Goal: Task Accomplishment & Management: Use online tool/utility

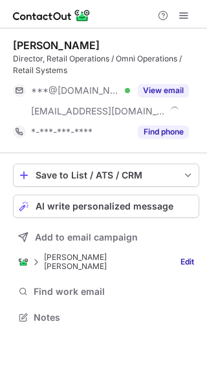
scroll to position [304, 207]
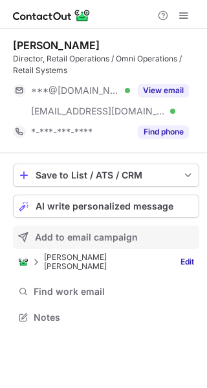
click at [85, 232] on button "Add to email campaign" at bounding box center [106, 237] width 186 height 23
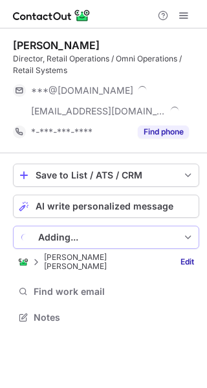
scroll to position [324, 207]
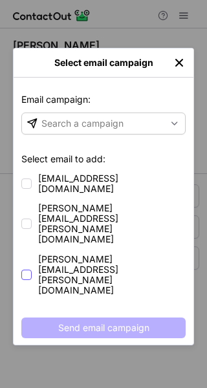
click at [55, 254] on span "[PERSON_NAME][EMAIL_ADDRESS][PERSON_NAME][DOMAIN_NAME]" at bounding box center [112, 274] width 148 height 41
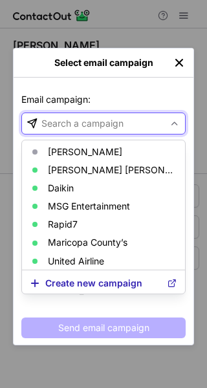
click at [104, 130] on div "Search a campaign" at bounding box center [93, 123] width 142 height 21
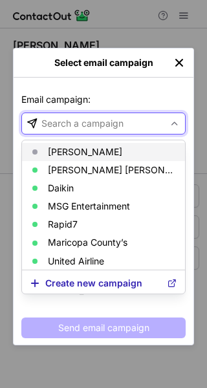
click at [99, 149] on p "Michael Kors" at bounding box center [85, 152] width 74 height 10
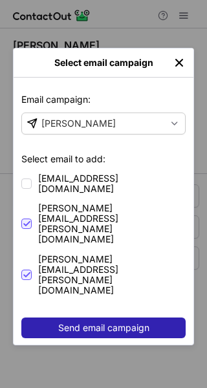
click at [166, 318] on button "Send email campaign" at bounding box center [103, 328] width 164 height 21
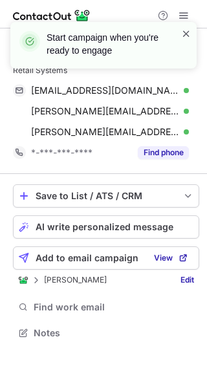
click at [188, 32] on span at bounding box center [186, 33] width 10 height 13
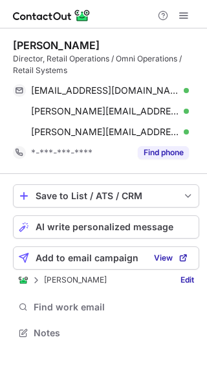
click at [205, 106] on div "James Rypkema Director, Retail Operations / Omni Operations / Retail Systems ja…" at bounding box center [103, 190] width 207 height 324
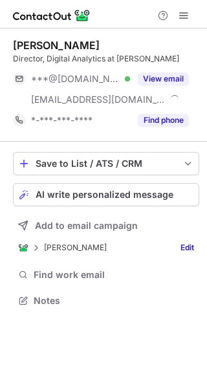
scroll to position [292, 207]
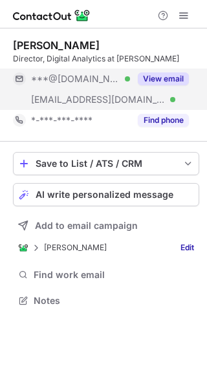
click at [169, 73] on button "View email" at bounding box center [163, 79] width 51 height 13
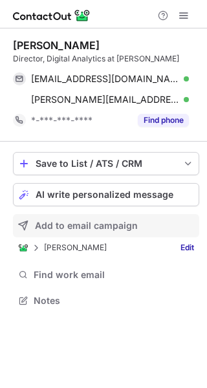
click at [110, 221] on span "Add to email campaign" at bounding box center [86, 226] width 103 height 10
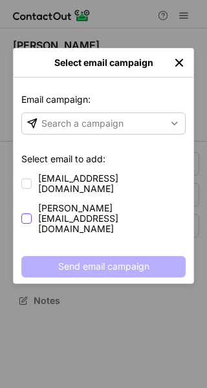
click at [96, 203] on span "r.henry@michaelkors.com" at bounding box center [112, 218] width 148 height 31
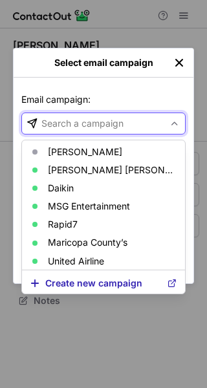
click at [96, 123] on div "Search a campaign" at bounding box center [82, 123] width 82 height 13
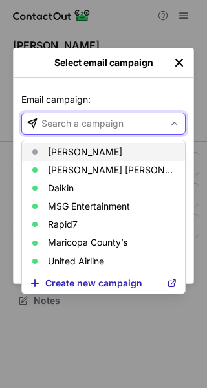
click at [91, 144] on article "[PERSON_NAME]" at bounding box center [103, 152] width 163 height 18
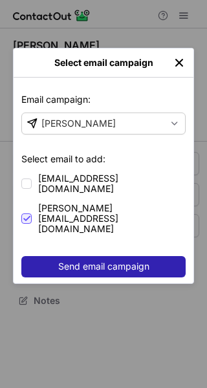
click at [84, 262] on span "Send email campaign" at bounding box center [103, 267] width 91 height 10
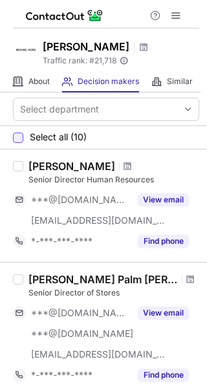
click at [22, 135] on div at bounding box center [18, 138] width 10 height 10
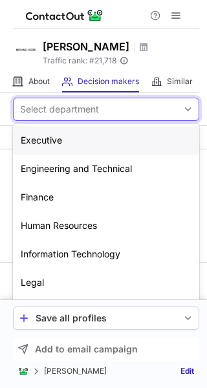
click at [84, 115] on div "Select department" at bounding box center [59, 109] width 79 height 13
click at [81, 223] on div "Human Resources" at bounding box center [106, 226] width 186 height 28
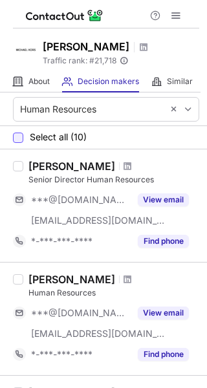
click at [17, 140] on div at bounding box center [18, 138] width 10 height 10
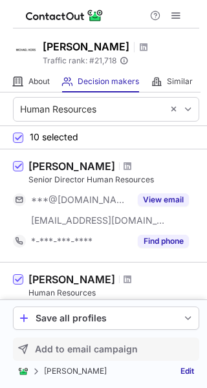
click at [78, 346] on span "Add to email campaign" at bounding box center [86, 349] width 103 height 10
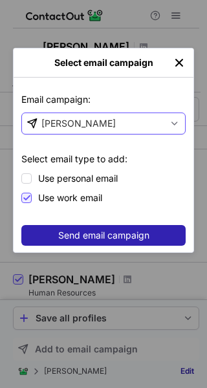
click at [87, 134] on div "[PERSON_NAME]" at bounding box center [103, 124] width 164 height 22
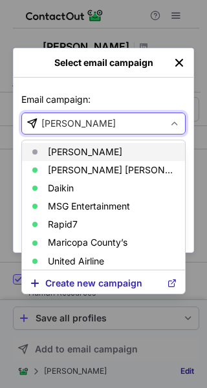
click at [87, 149] on p "[PERSON_NAME]" at bounding box center [85, 152] width 74 height 10
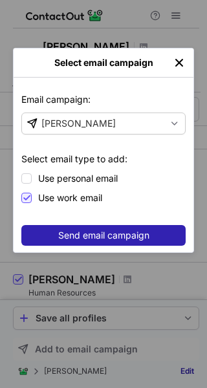
click at [100, 233] on span "Send email campaign" at bounding box center [103, 235] width 91 height 10
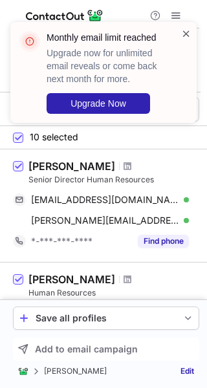
click at [188, 32] on span at bounding box center [186, 33] width 10 height 13
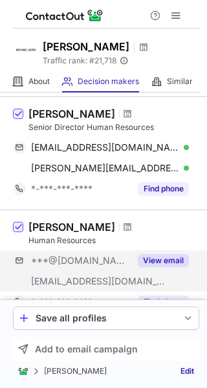
scroll to position [50, 0]
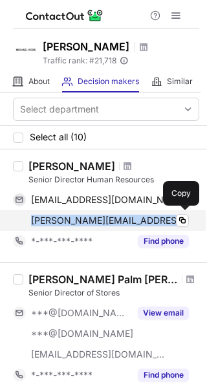
drag, startPoint x: 164, startPoint y: 219, endPoint x: 33, endPoint y: 218, distance: 130.8
click at [33, 218] on div "[PERSON_NAME][EMAIL_ADDRESS][PERSON_NAME][DOMAIN_NAME]" at bounding box center [110, 221] width 158 height 12
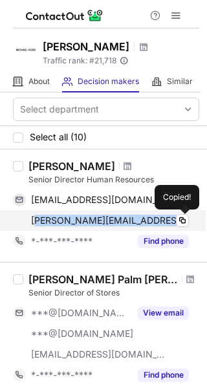
copy span "arah.villari@michaelkors.com"
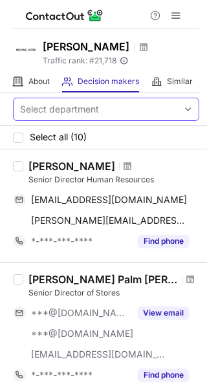
click at [123, 115] on div "Select department" at bounding box center [96, 109] width 164 height 21
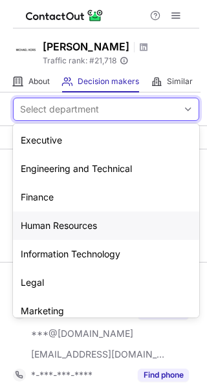
click at [82, 232] on div "Human Resources" at bounding box center [106, 226] width 186 height 28
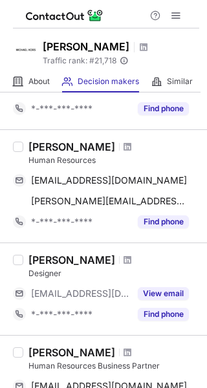
scroll to position [130, 0]
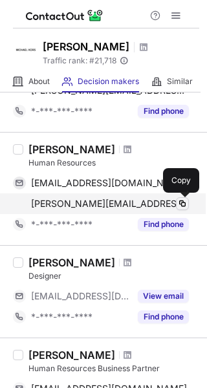
click at [185, 201] on span at bounding box center [182, 204] width 10 height 10
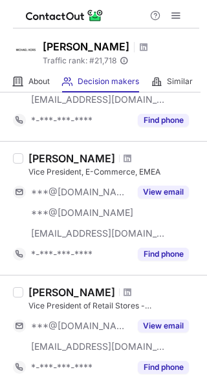
scroll to position [262, 0]
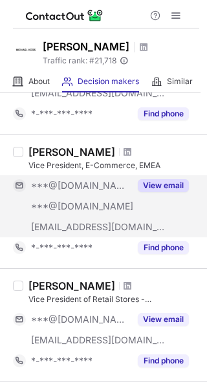
click at [168, 179] on div "View email" at bounding box center [159, 185] width 59 height 21
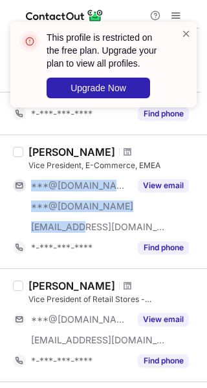
drag, startPoint x: 138, startPoint y: 227, endPoint x: 88, endPoint y: 227, distance: 49.9
click at [88, 227] on div "***@gmail.com ***@gmail.com ***@michaelkors.com View email" at bounding box center [106, 206] width 186 height 62
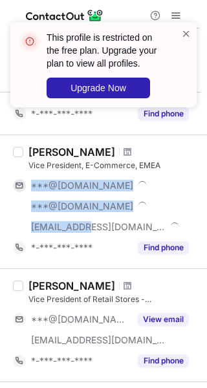
click at [88, 227] on span "[EMAIL_ADDRESS][DOMAIN_NAME]" at bounding box center [98, 227] width 135 height 12
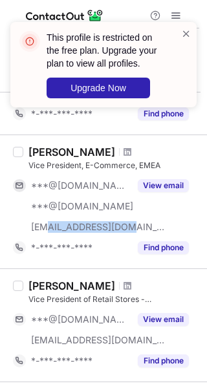
drag, startPoint x: 129, startPoint y: 227, endPoint x: 47, endPoint y: 227, distance: 82.2
click at [47, 227] on div "[EMAIL_ADDRESS][DOMAIN_NAME]" at bounding box center [80, 227] width 99 height 12
copy span "@michaelkors.com"
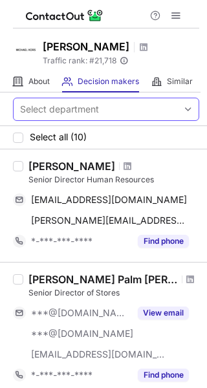
click at [106, 108] on div "Select department" at bounding box center [96, 109] width 164 height 21
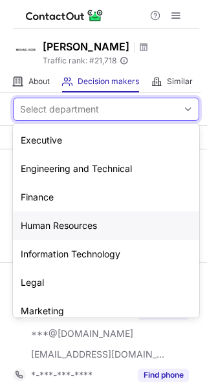
click at [75, 226] on div "Human Resources" at bounding box center [106, 226] width 186 height 28
